Goal: Check status: Check status

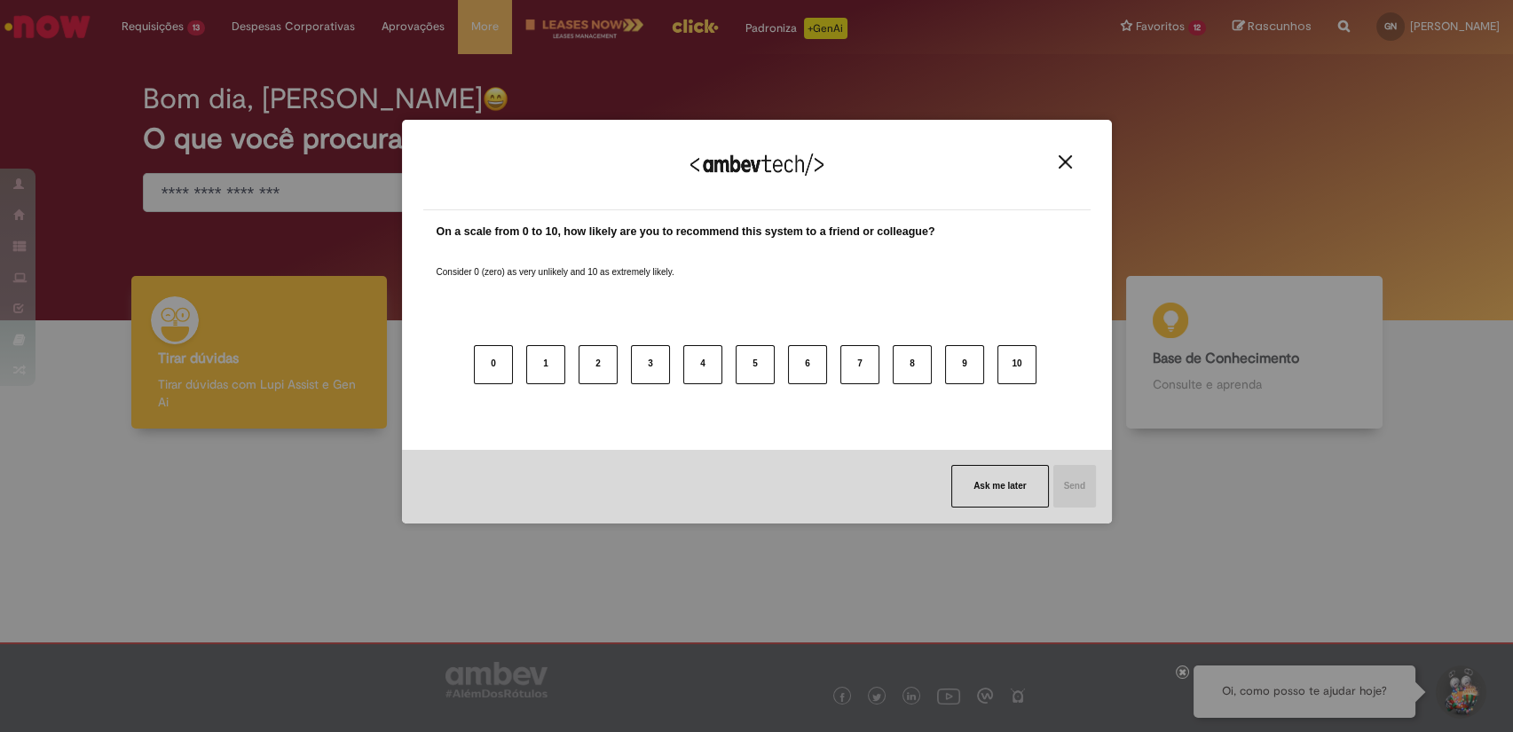
click at [1065, 161] on img "Close" at bounding box center [1065, 161] width 13 height 13
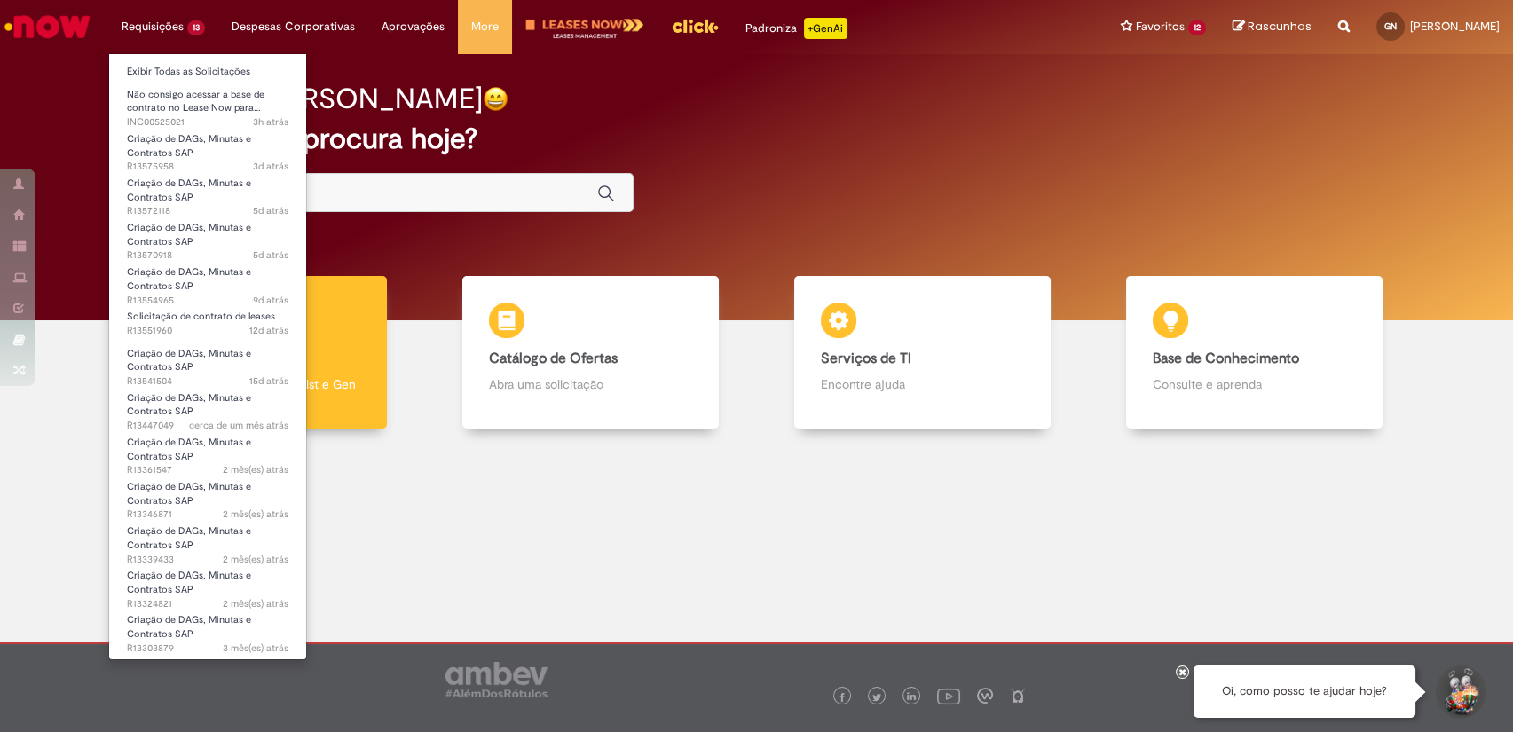
click at [151, 30] on li "Requisições 13 Exibir Todas as Solicitações Não consigo acessar a base de contr…" at bounding box center [163, 26] width 110 height 53
click at [149, 70] on link "Exibir Todas as Solicitações" at bounding box center [207, 72] width 197 height 20
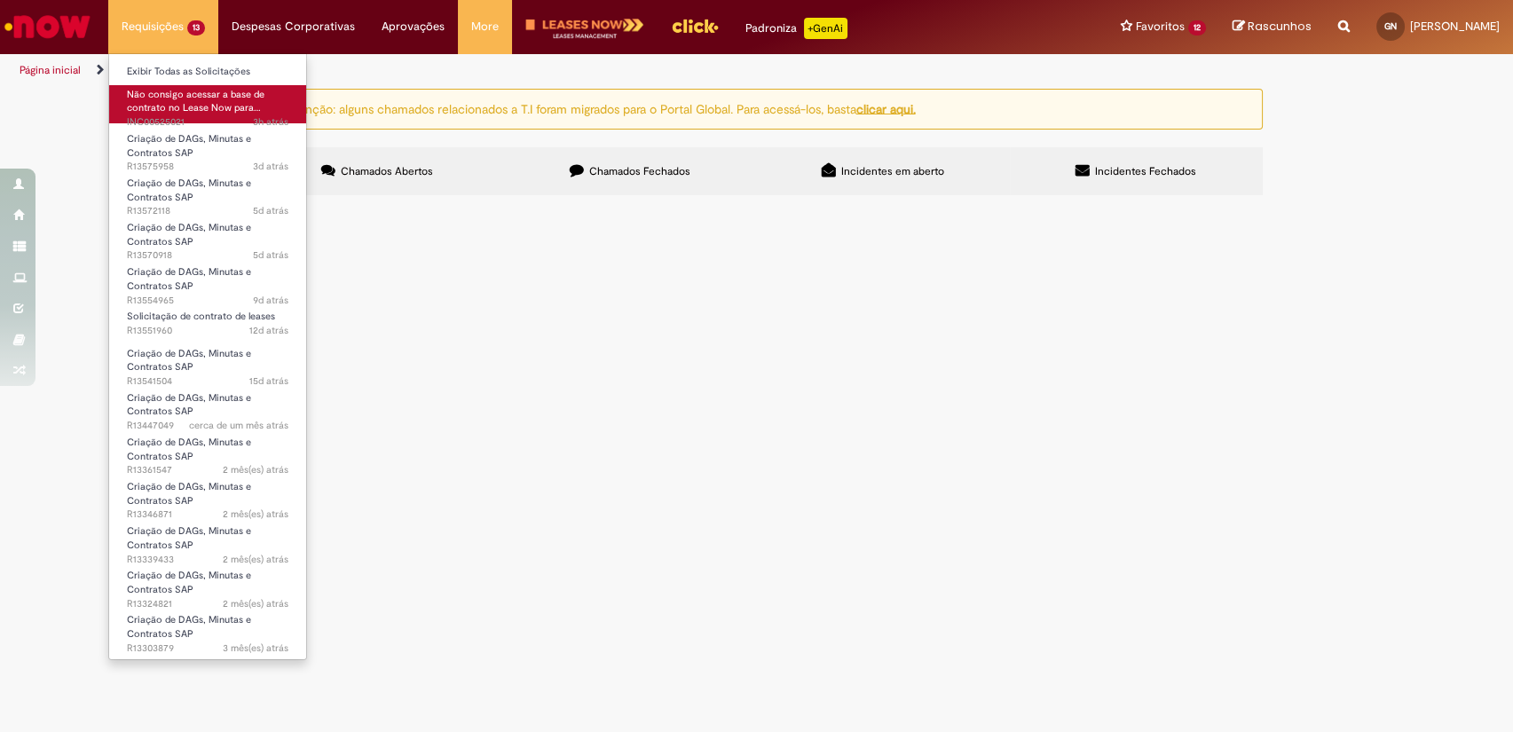
click at [162, 89] on span "Não consigo acessar a base de contrato no Lease Now para…" at bounding box center [196, 102] width 138 height 28
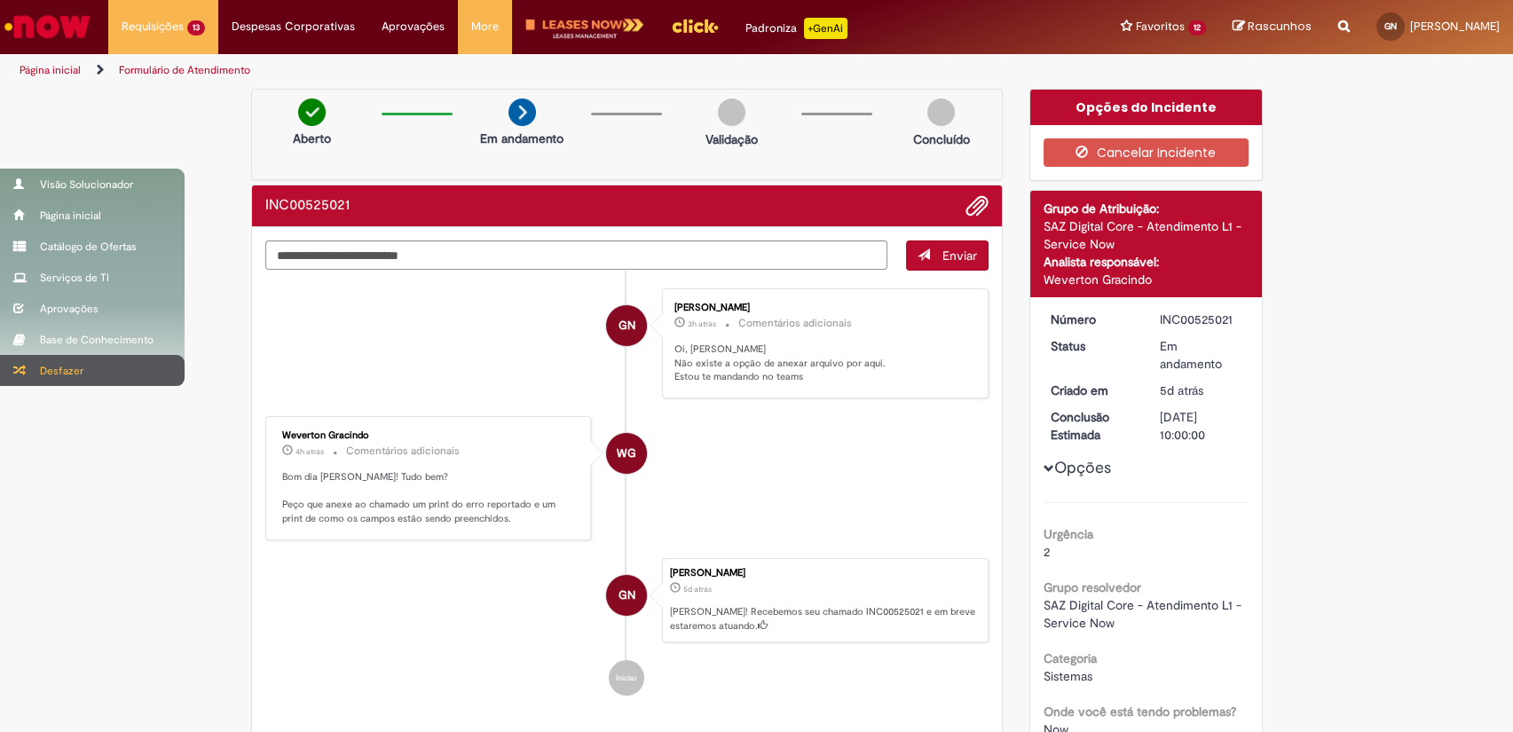
click at [48, 366] on div "Desfazer" at bounding box center [92, 370] width 185 height 31
